Goal: Information Seeking & Learning: Find specific page/section

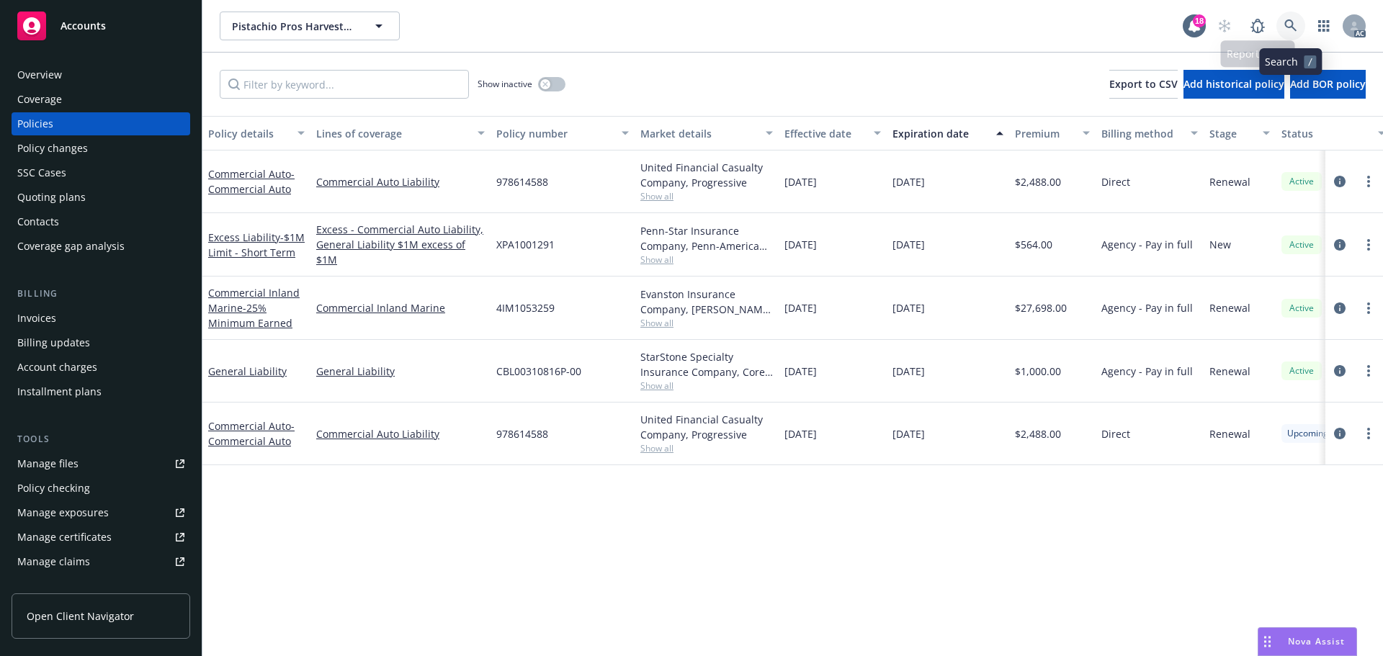
click at [1288, 22] on icon at bounding box center [1290, 25] width 13 height 13
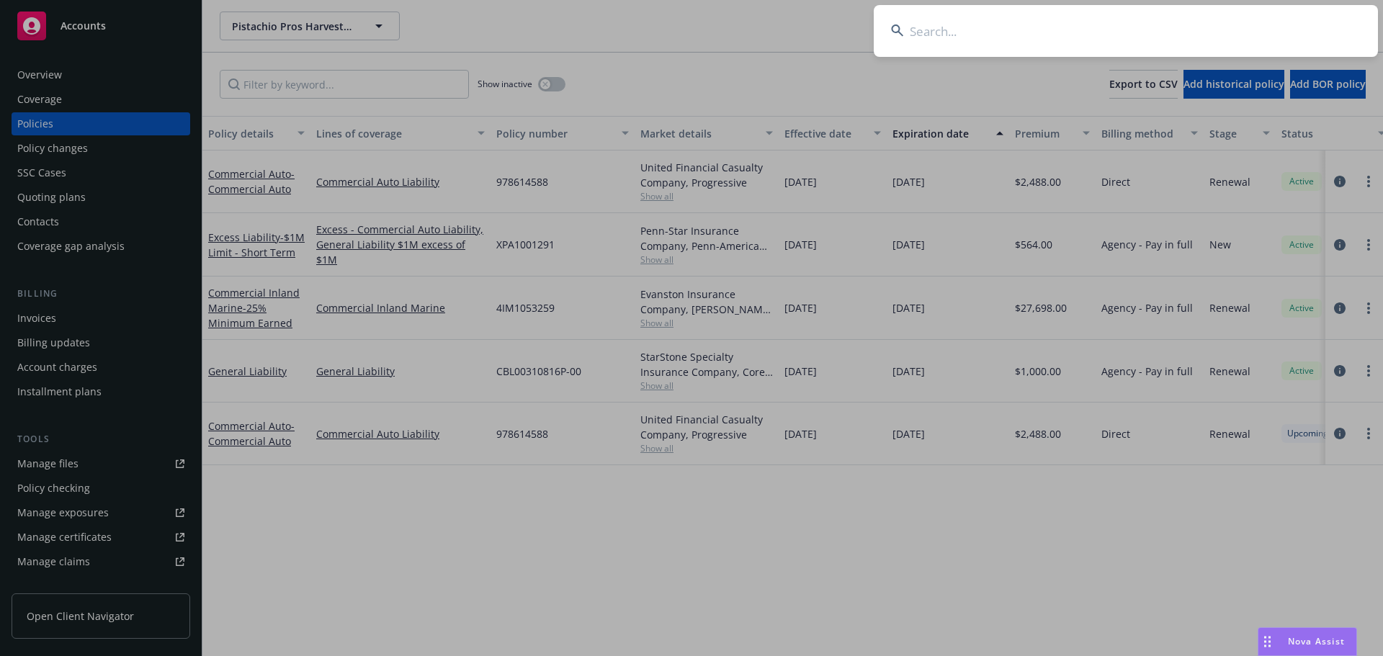
click at [1243, 25] on input at bounding box center [1126, 31] width 504 height 52
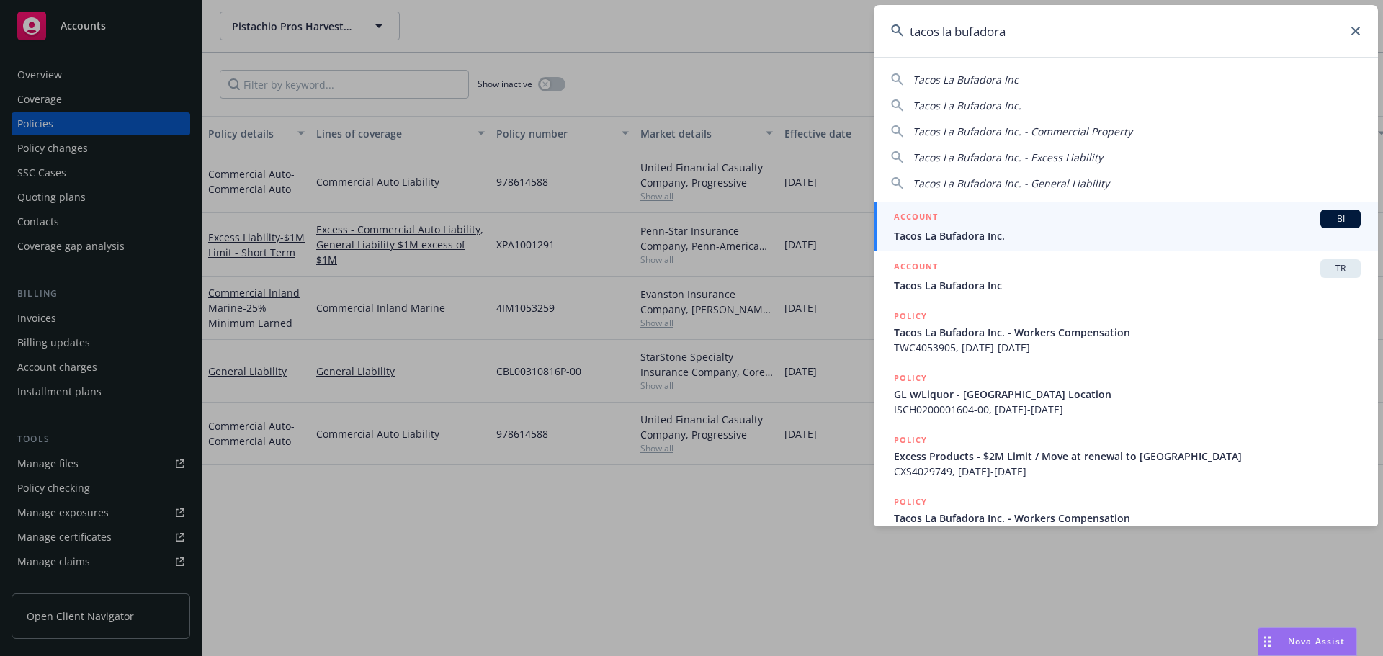
type input "tacos la bufadora"
click at [1024, 227] on div "ACCOUNT BI" at bounding box center [1127, 219] width 467 height 19
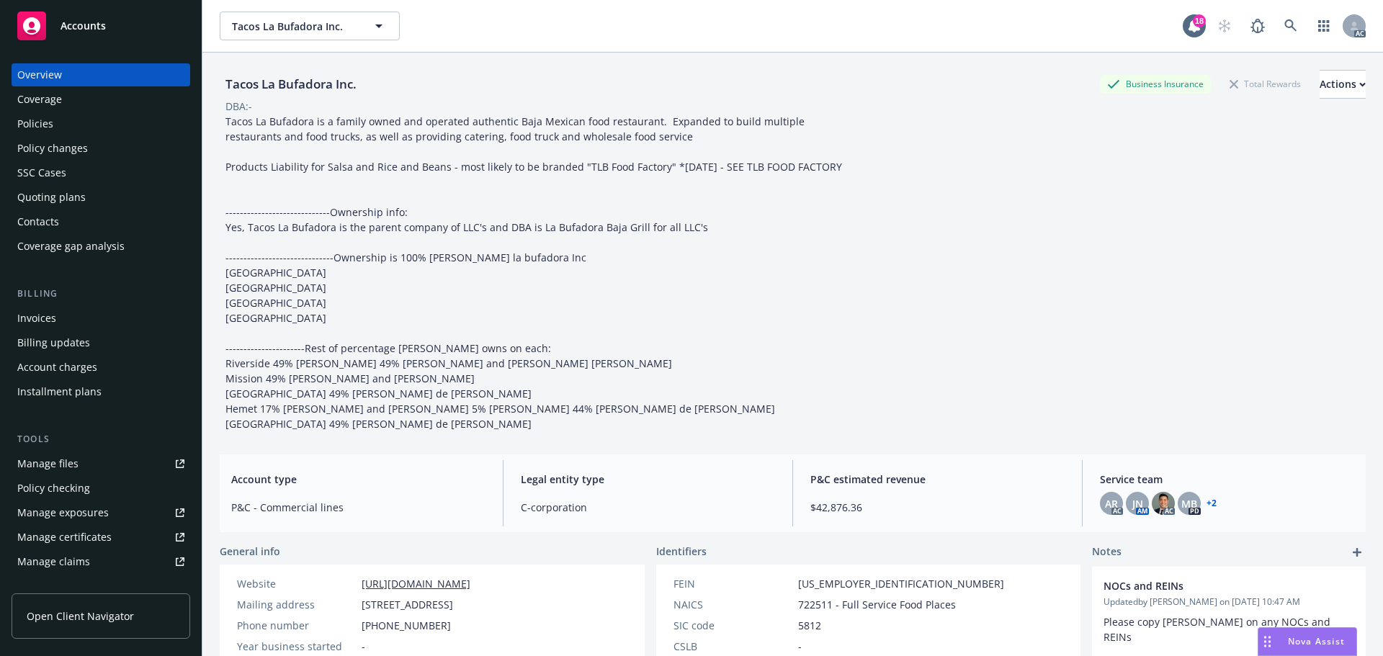
click at [102, 133] on div "Policies" at bounding box center [100, 123] width 167 height 23
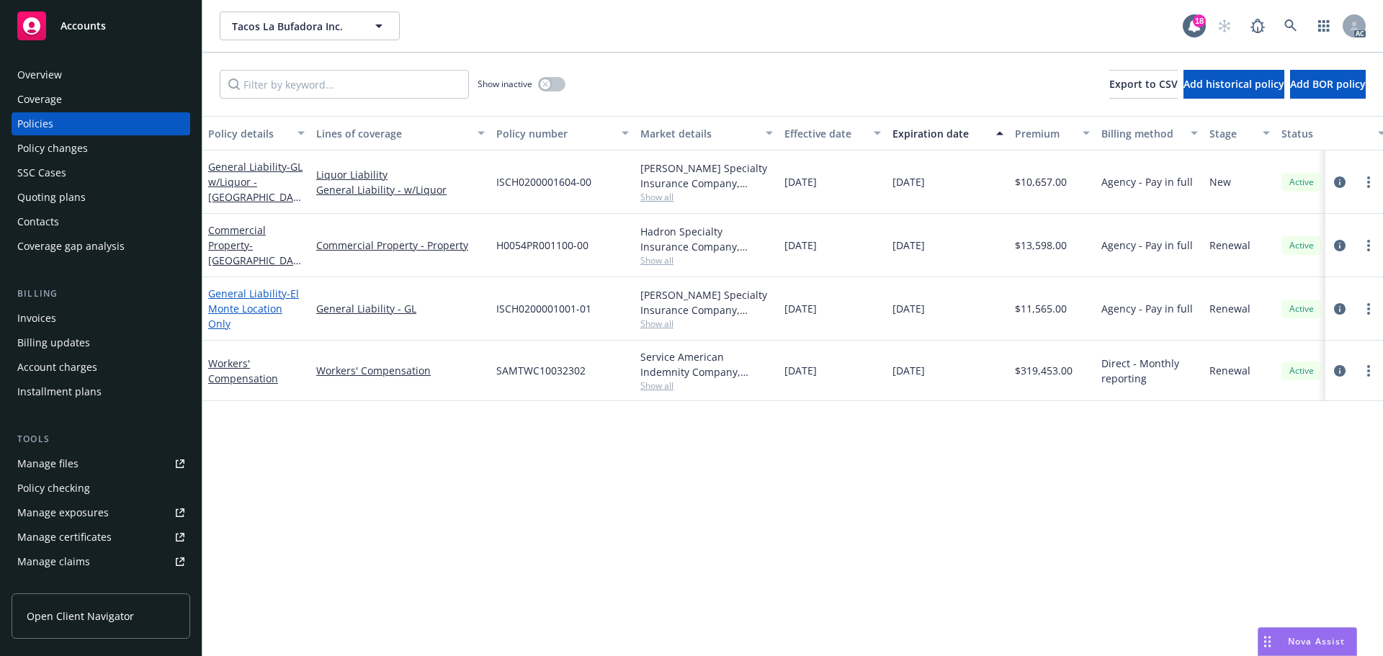
click at [232, 298] on link "General Liability - [GEOGRAPHIC_DATA] Location Only" at bounding box center [253, 309] width 91 height 44
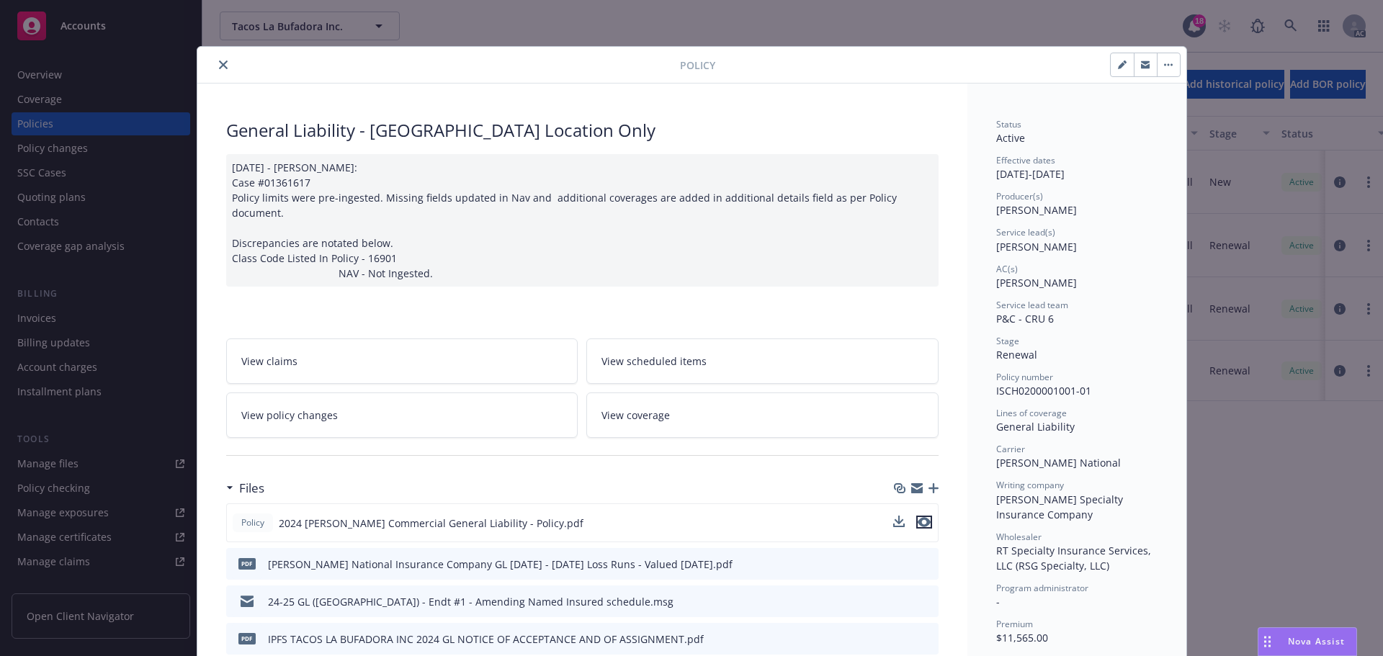
click at [918, 517] on icon "preview file" at bounding box center [924, 522] width 13 height 10
click at [217, 58] on button "close" at bounding box center [223, 64] width 17 height 17
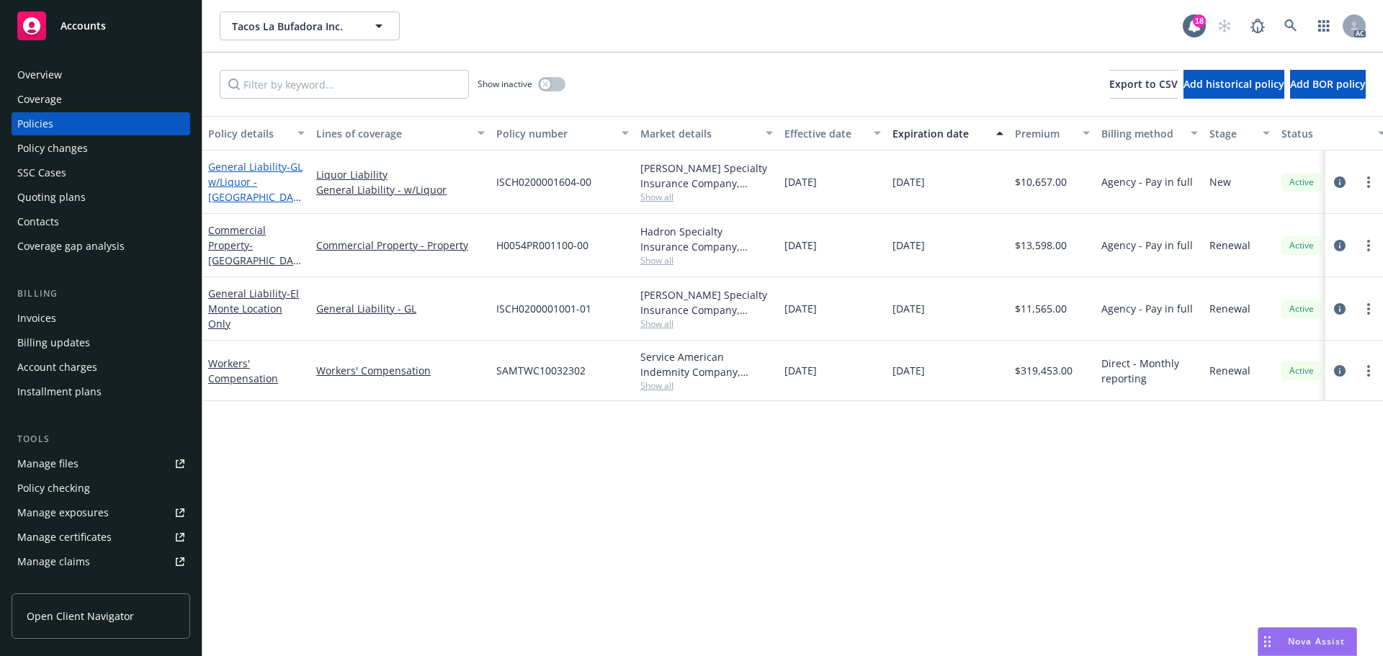
click at [244, 182] on span "- GL w/Liquor - [GEOGRAPHIC_DATA] Location" at bounding box center [255, 189] width 94 height 59
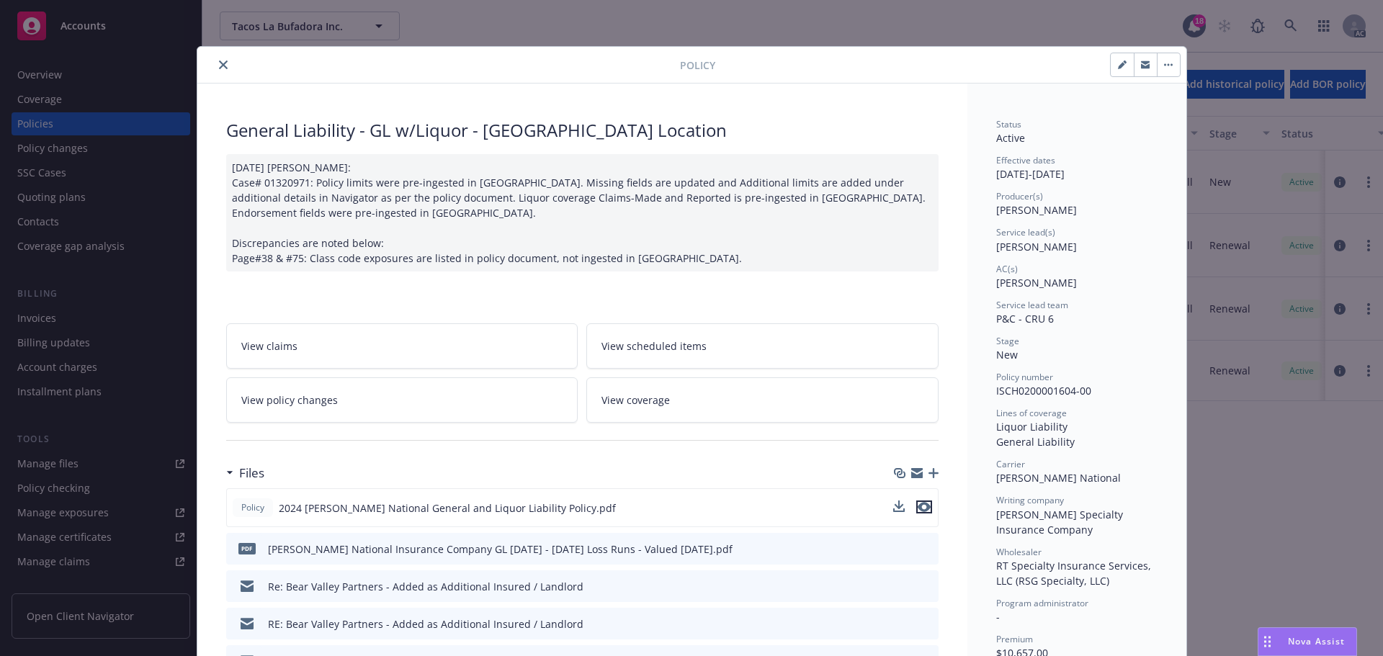
click at [918, 505] on icon "preview file" at bounding box center [924, 507] width 13 height 10
